Goal: Task Accomplishment & Management: Use online tool/utility

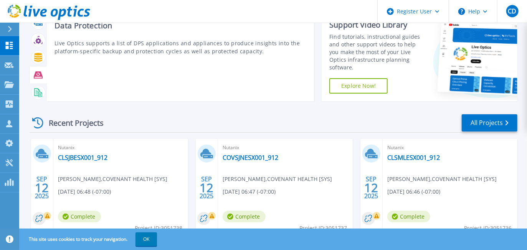
scroll to position [43, 0]
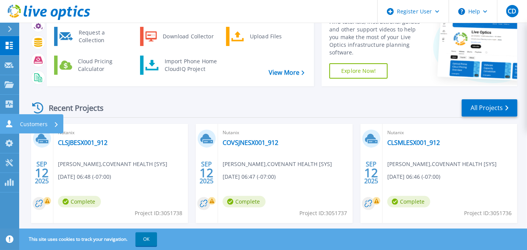
click at [31, 125] on p "Customers" at bounding box center [34, 124] width 28 height 20
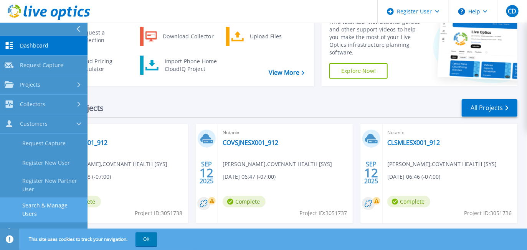
click at [51, 204] on link "Search & Manage Users" at bounding box center [43, 209] width 87 height 25
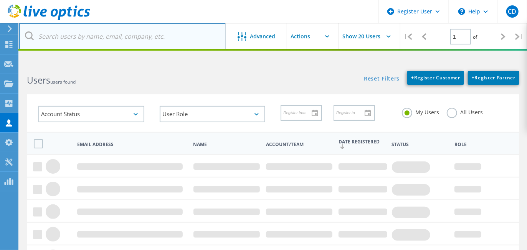
click at [115, 36] on input "text" at bounding box center [122, 36] width 207 height 27
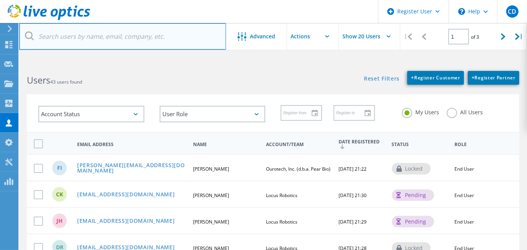
type input "[DOMAIN_NAME]"
